Goal: Task Accomplishment & Management: Complete application form

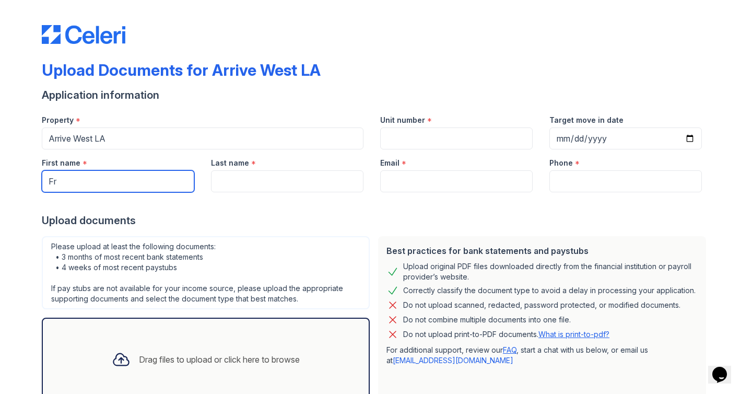
type input "F"
type input "Franco"
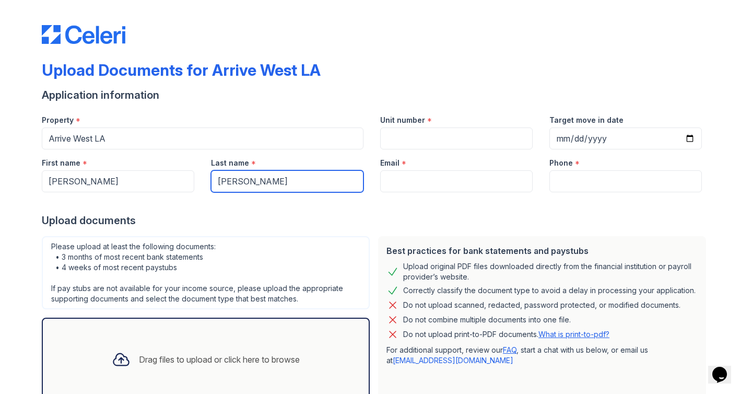
type input "Chavez"
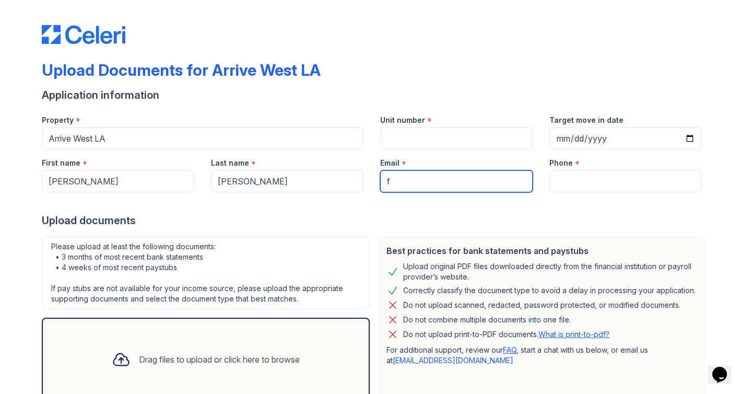
type input "fr"
type input "frankomc@icloud.com"
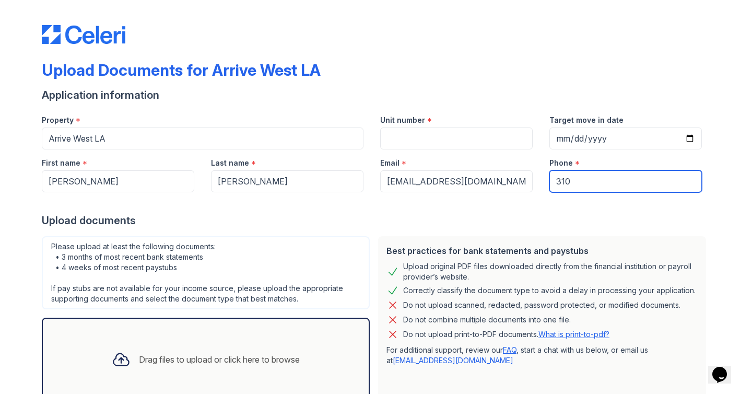
type input "3107"
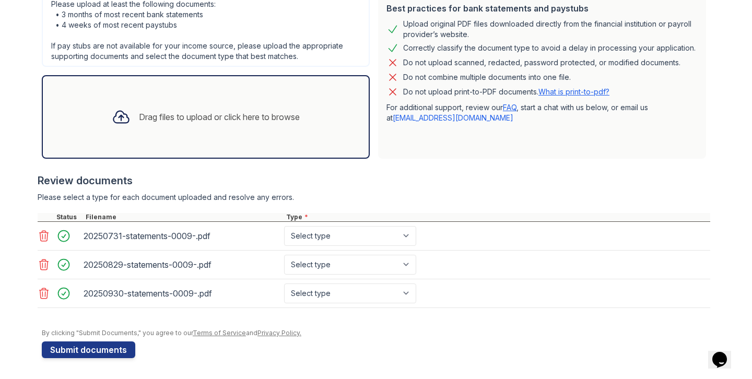
scroll to position [242, 0]
type input "3107394148"
select select "bank_statement"
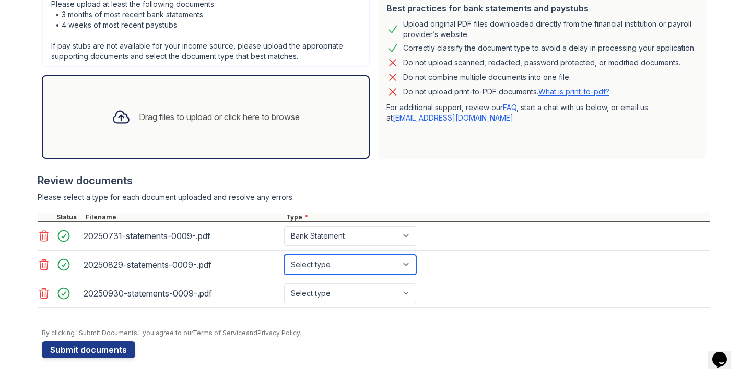
select select "bank_statement"
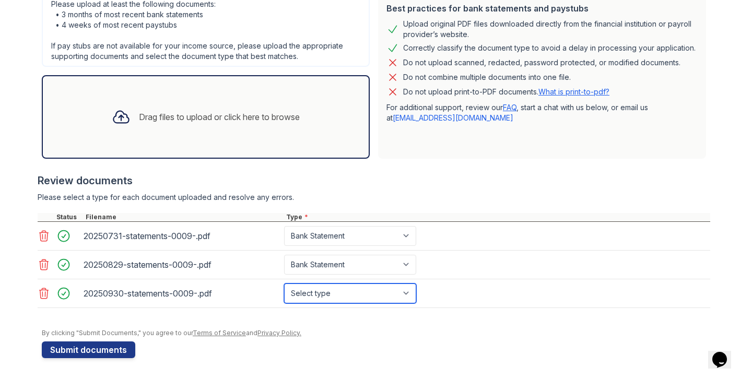
select select "bank_statement"
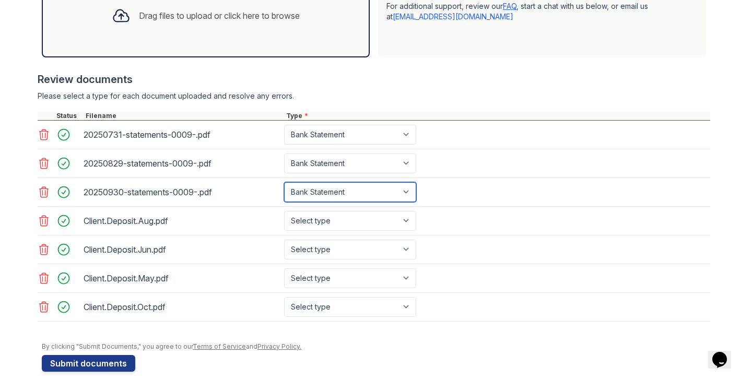
scroll to position [347, 0]
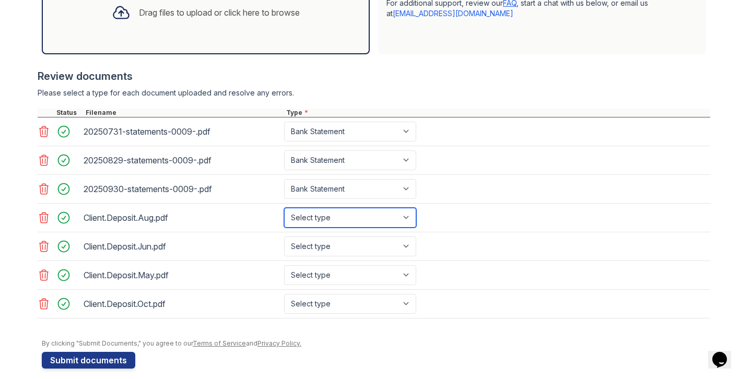
select select "other"
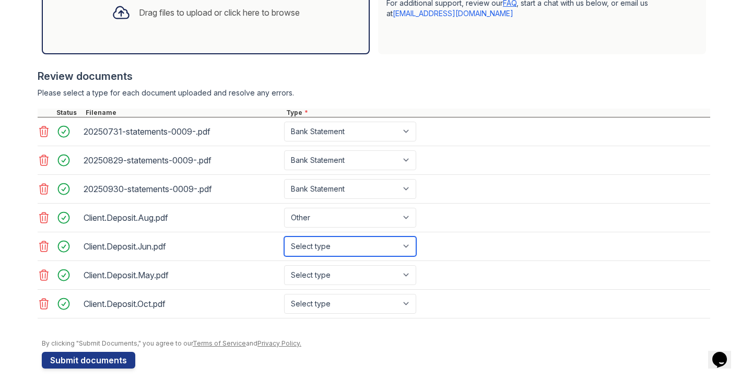
select select "other"
click at [399, 244] on div "Client.Deposit.Jun.pdf Select type Paystub Bank Statement Offer Letter Tax Docu…" at bounding box center [374, 246] width 673 height 29
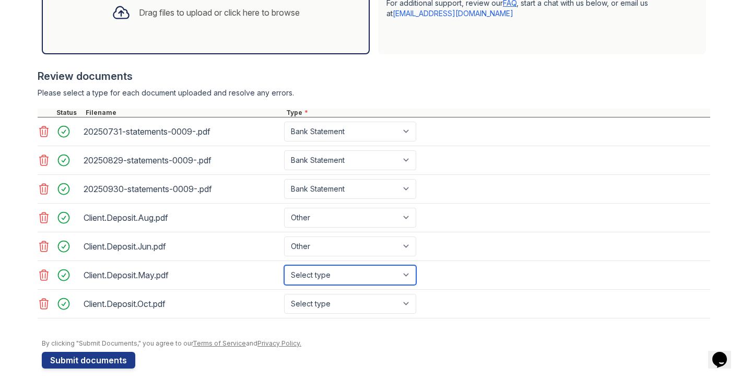
select select "other"
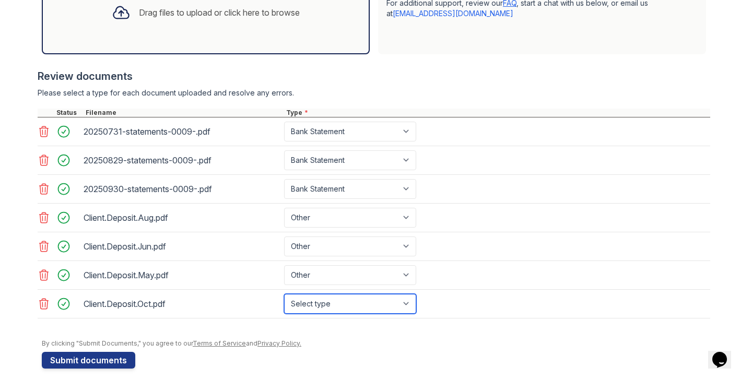
select select "other"
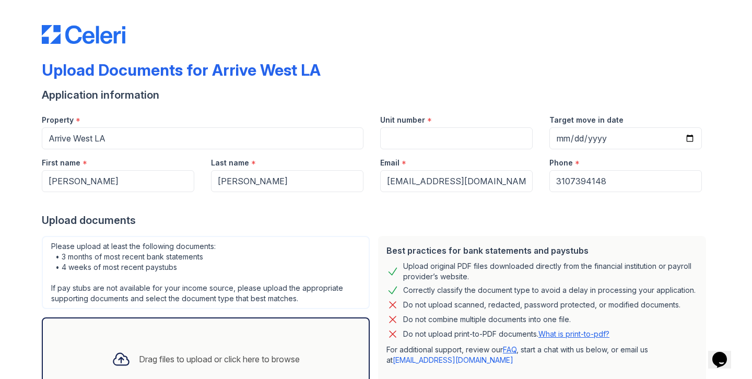
scroll to position [0, 0]
click at [465, 127] on input "Unit number" at bounding box center [456, 138] width 153 height 22
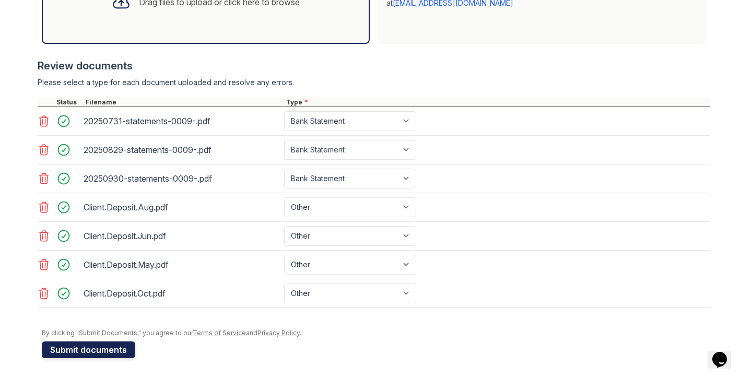
scroll to position [357, 0]
type input "406"
click at [114, 345] on button "Submit documents" at bounding box center [89, 350] width 94 height 17
